Goal: Task Accomplishment & Management: Use online tool/utility

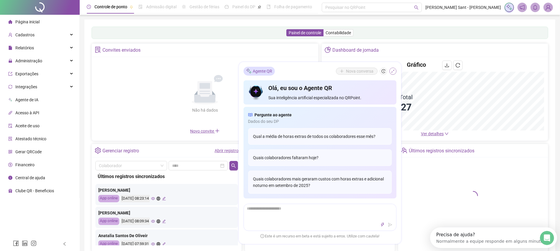
click at [391, 71] on icon "shrink" at bounding box center [393, 71] width 4 height 4
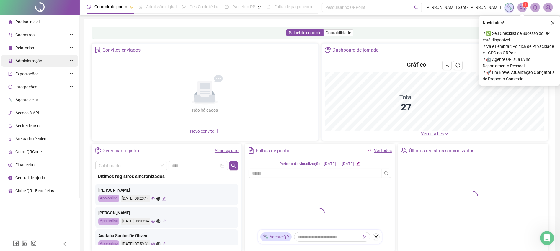
click at [34, 59] on span "Administração" at bounding box center [28, 60] width 27 height 5
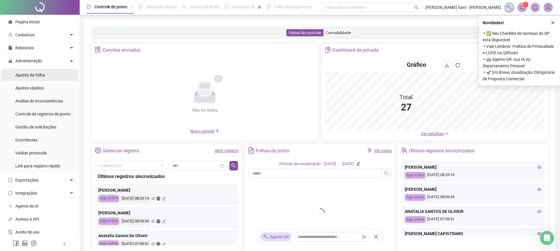
click at [27, 75] on span "Ajustes da folha" at bounding box center [29, 75] width 29 height 5
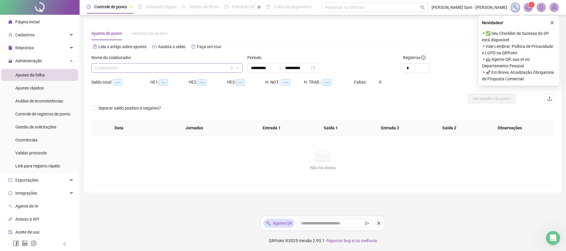
click at [186, 69] on input "search" at bounding box center [164, 67] width 139 height 9
type input "**********"
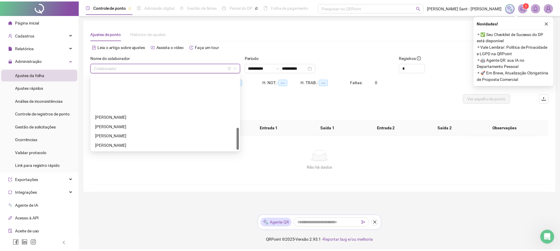
scroll to position [177, 0]
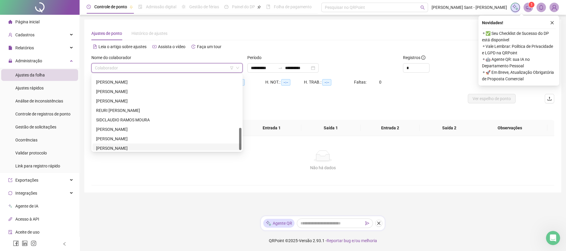
click at [155, 149] on div "[PERSON_NAME]" at bounding box center [167, 148] width 142 height 6
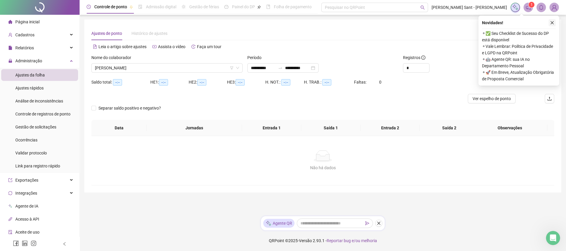
click at [552, 21] on icon "close" at bounding box center [552, 23] width 4 height 4
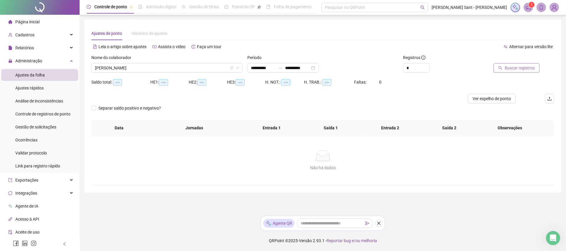
click at [525, 68] on span "Buscar registros" at bounding box center [520, 68] width 30 height 6
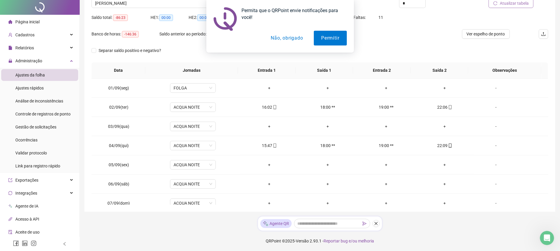
scroll to position [0, 0]
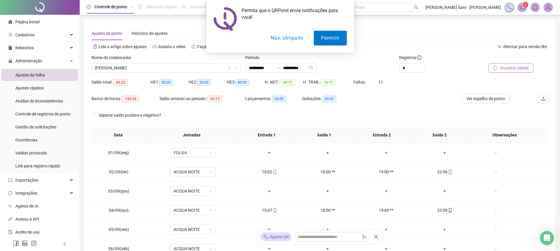
click at [288, 38] on button "Não, obrigado" at bounding box center [286, 38] width 47 height 15
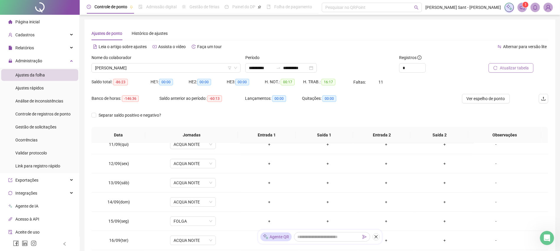
scroll to position [65, 0]
